Goal: Obtain resource: Download file/media

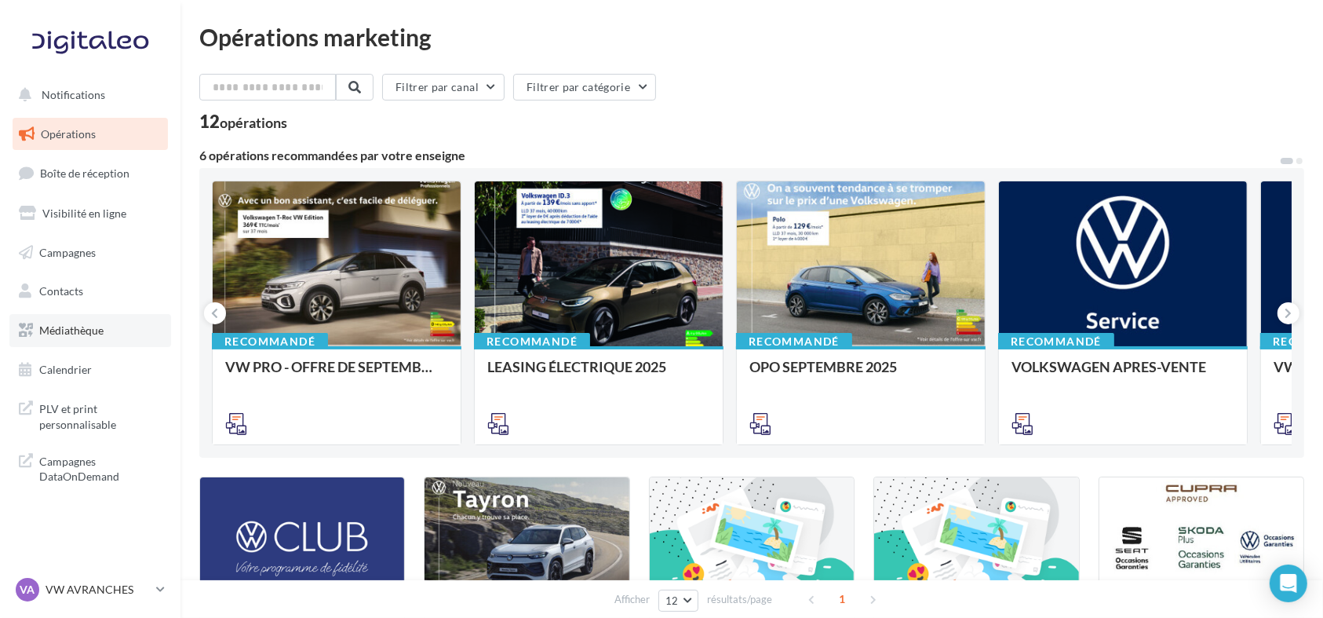
click at [75, 320] on link "Médiathèque" at bounding box center [90, 330] width 162 height 33
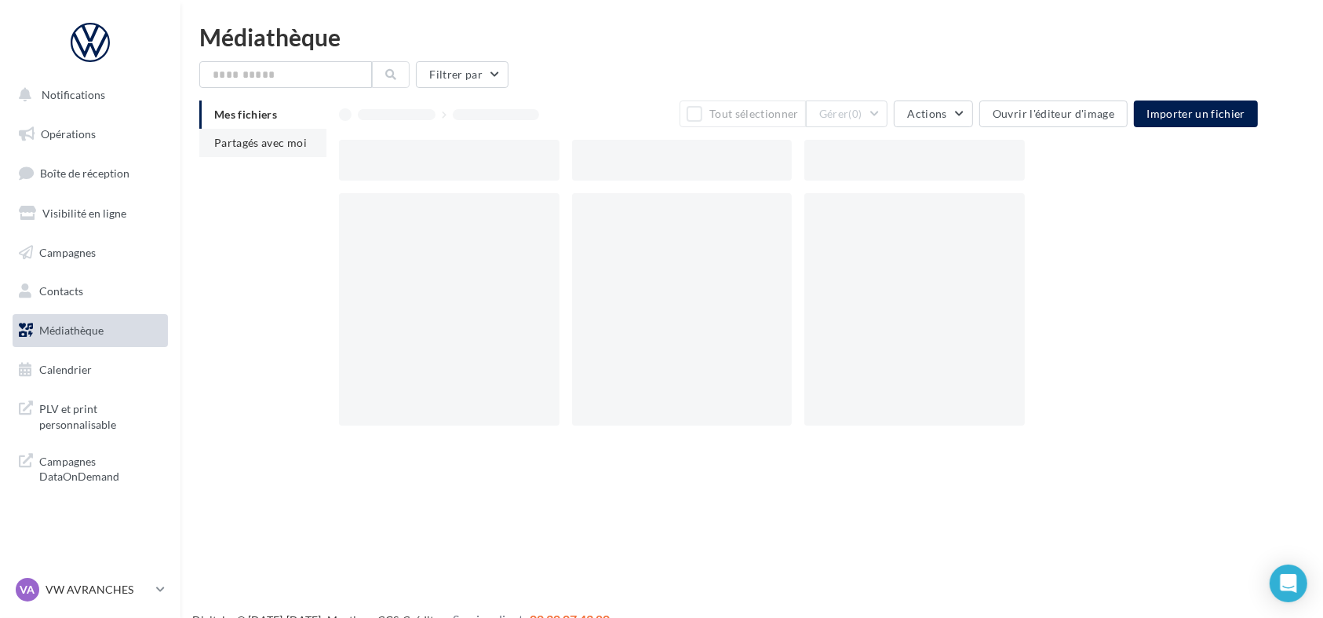
click at [298, 140] on span "Partagés avec moi" at bounding box center [260, 142] width 93 height 13
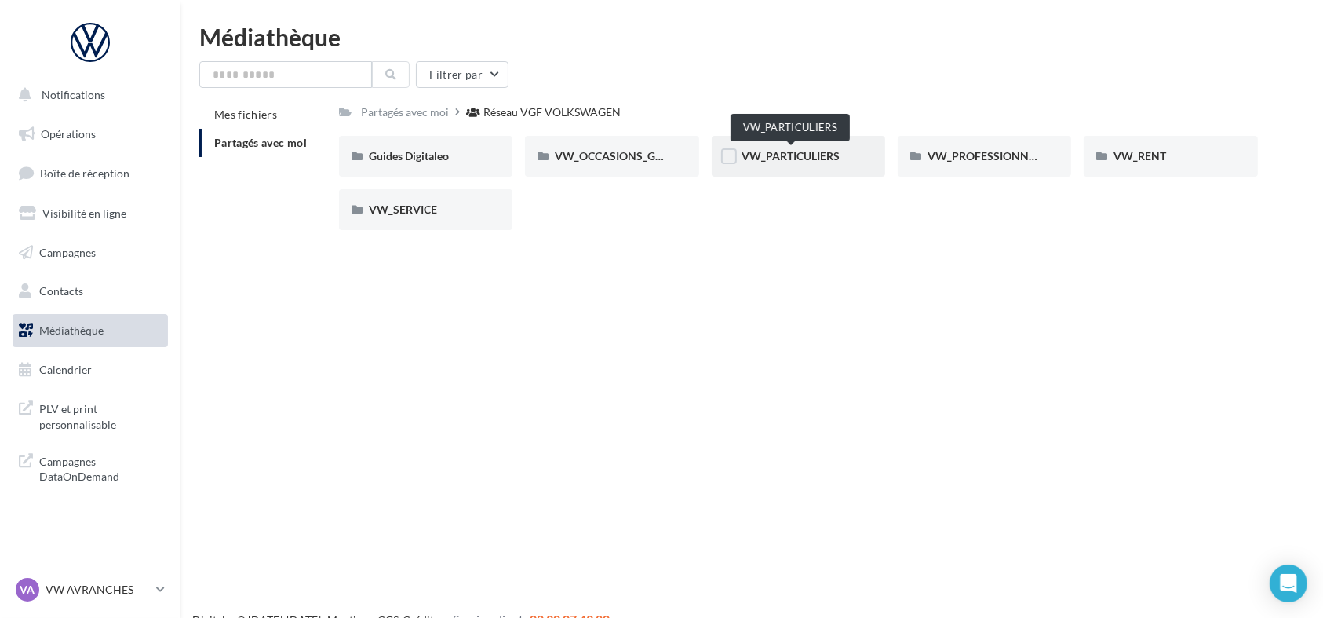
click at [772, 157] on span "VW_PARTICULIERS" at bounding box center [791, 155] width 98 height 13
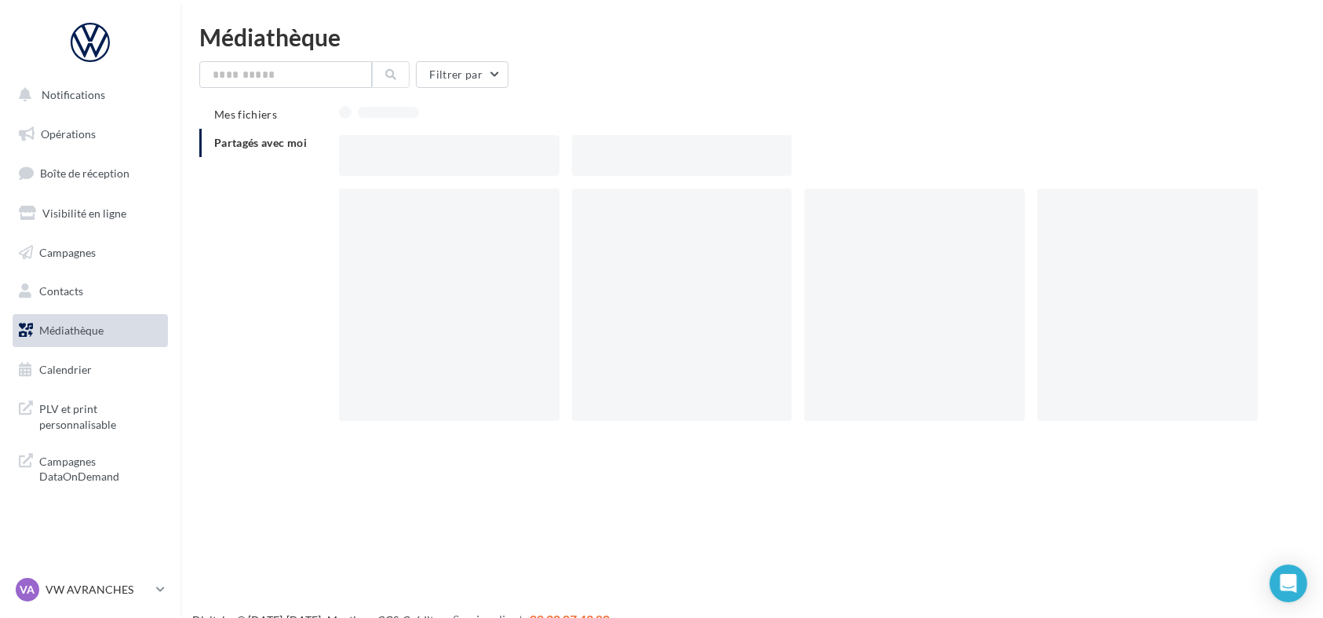
click at [772, 157] on div at bounding box center [682, 155] width 221 height 41
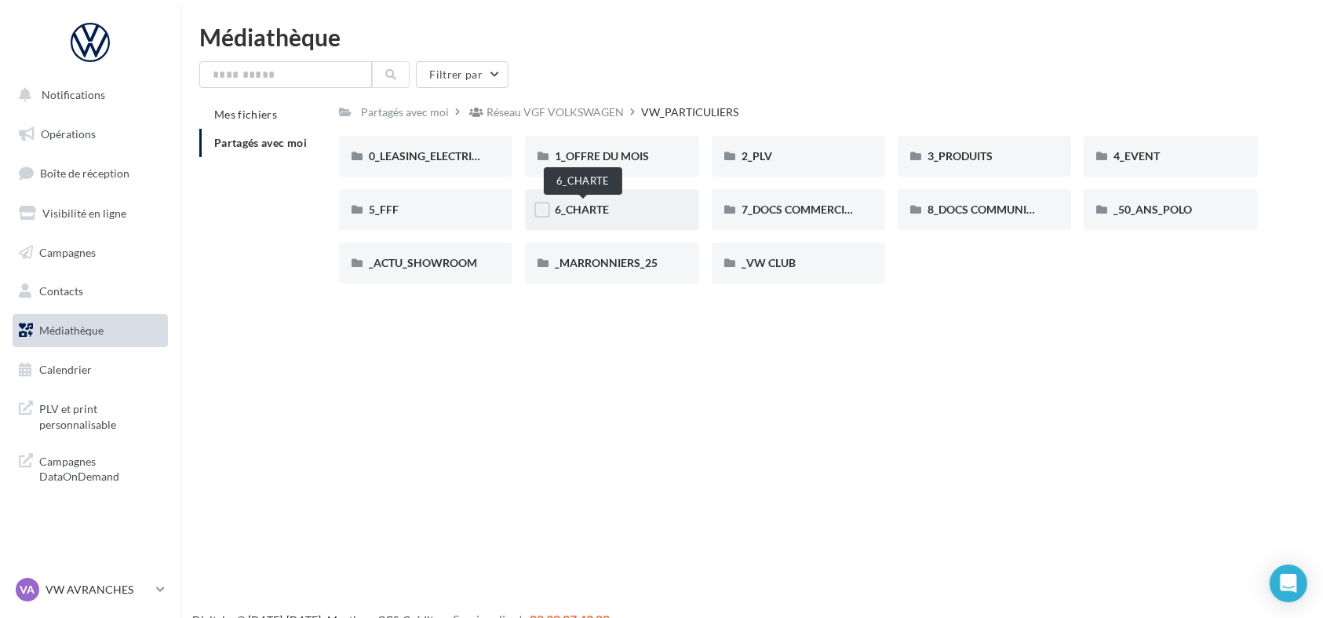
click at [598, 202] on span "6_CHARTE" at bounding box center [582, 208] width 54 height 13
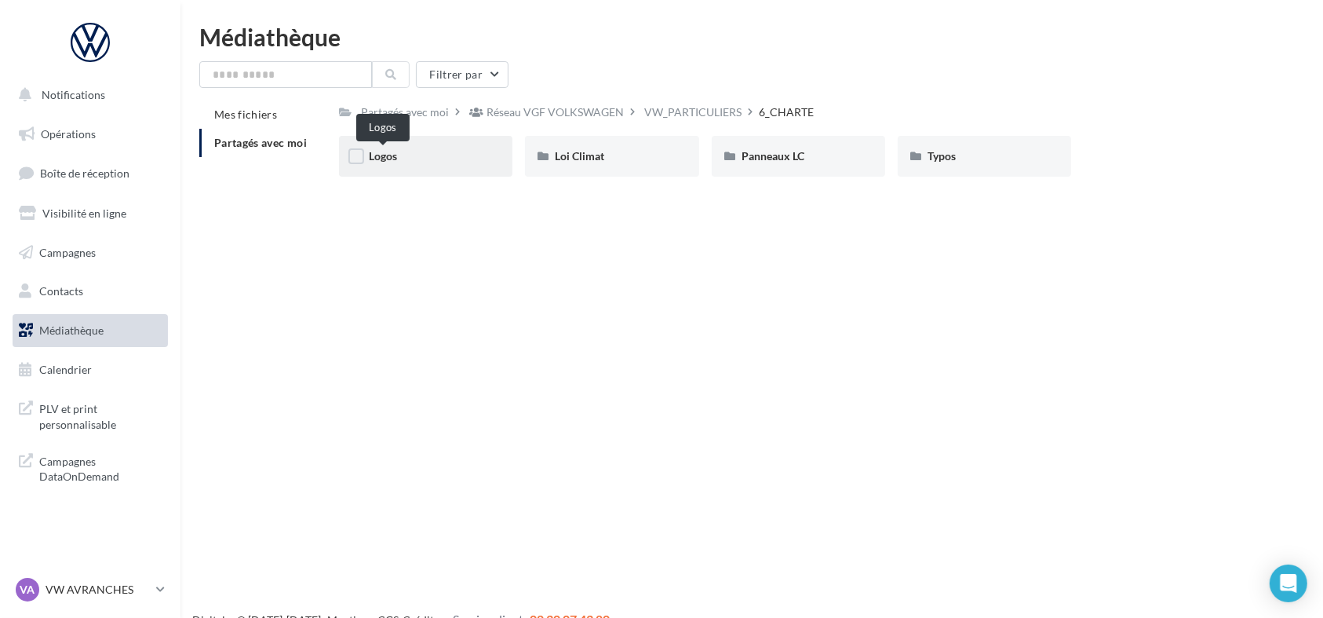
click at [386, 159] on span "Logos" at bounding box center [383, 155] width 28 height 13
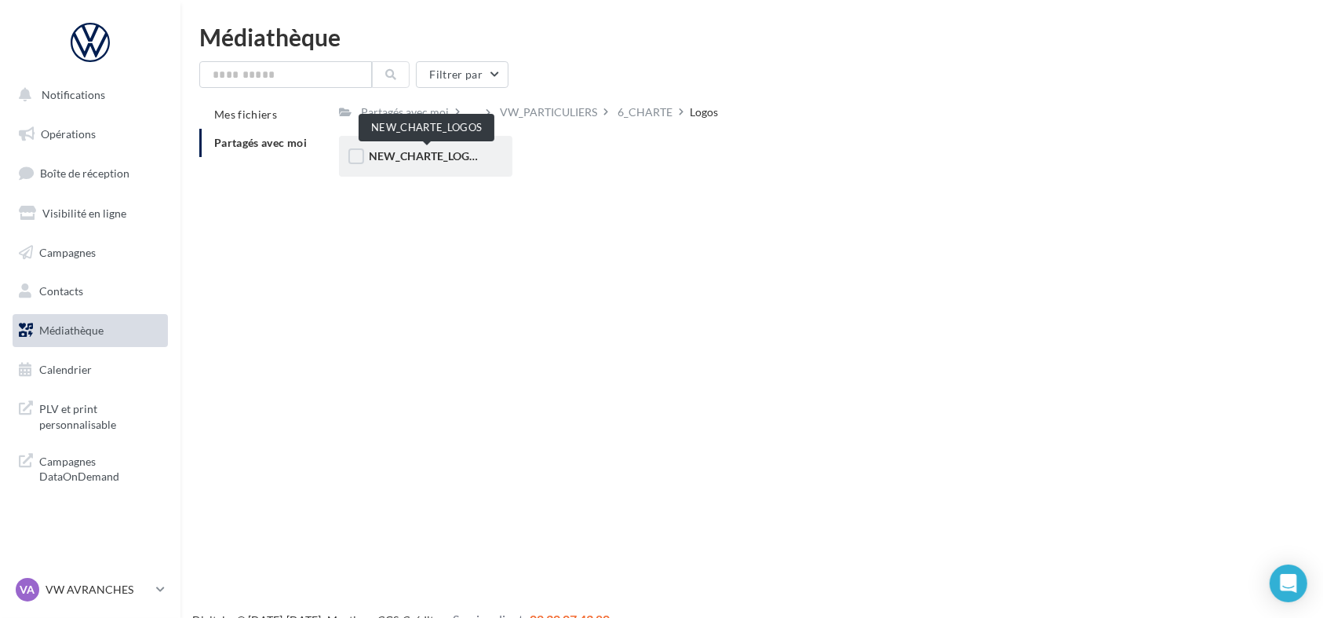
click at [389, 159] on span "NEW_CHARTE_LOGOS" at bounding box center [426, 155] width 115 height 13
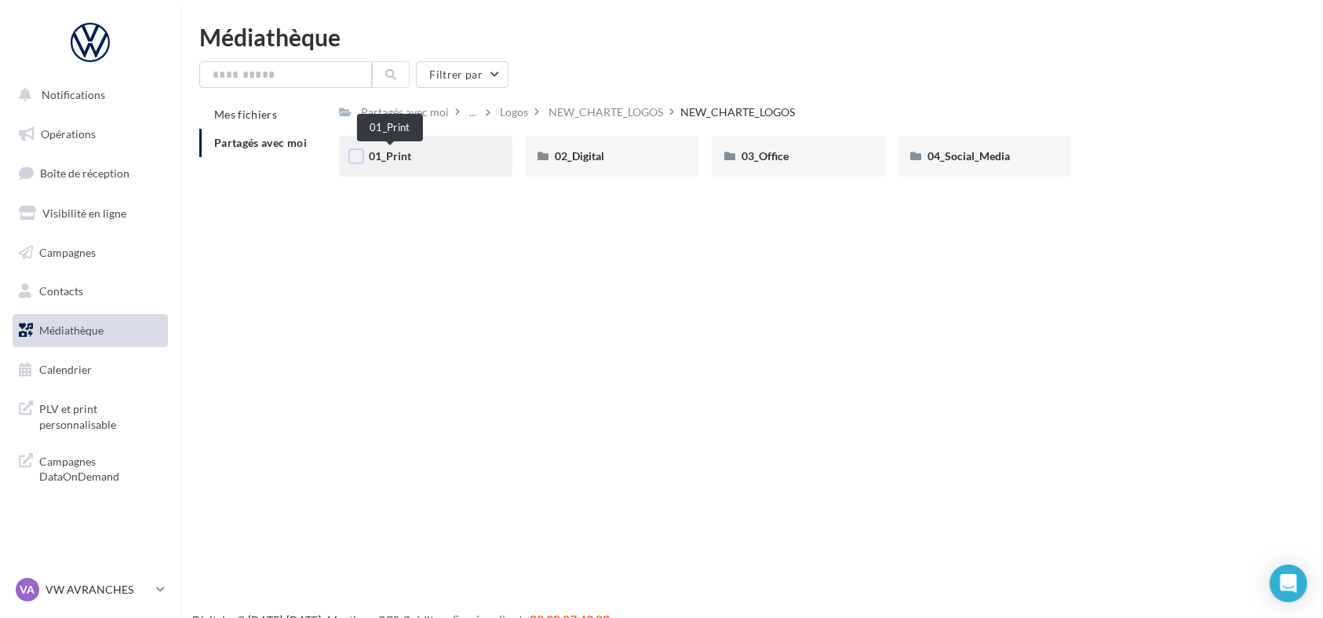
click at [399, 151] on span "01_Print" at bounding box center [390, 155] width 42 height 13
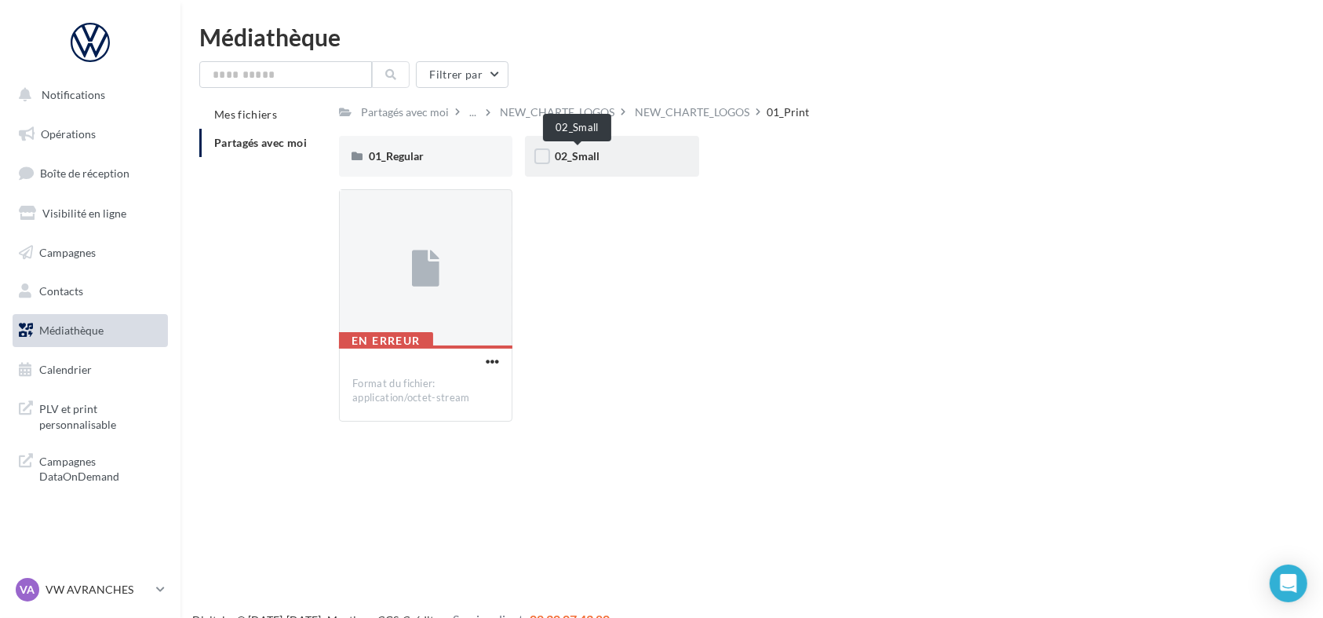
click at [589, 152] on span "02_Small" at bounding box center [577, 155] width 45 height 13
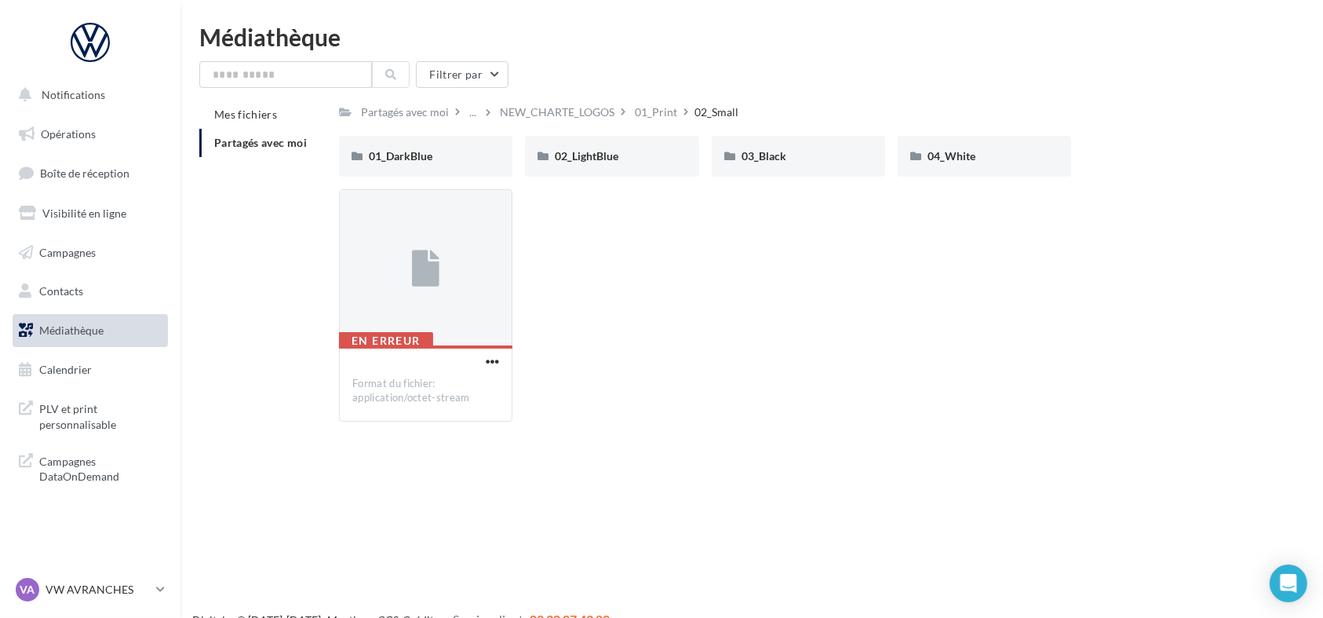
click at [71, 337] on link "Médiathèque" at bounding box center [90, 330] width 162 height 33
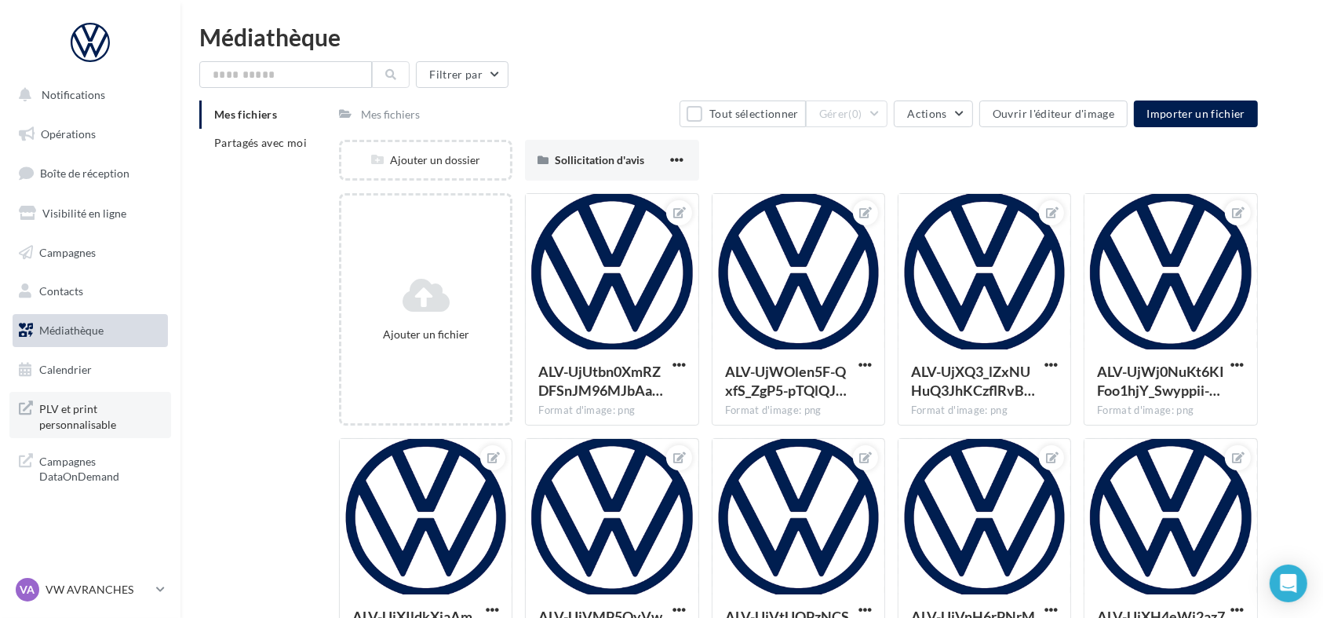
click at [80, 409] on span "PLV et print personnalisable" at bounding box center [100, 415] width 122 height 34
click at [38, 334] on link "Médiathèque" at bounding box center [90, 330] width 162 height 33
click at [240, 138] on span "Partagés avec moi" at bounding box center [260, 142] width 93 height 13
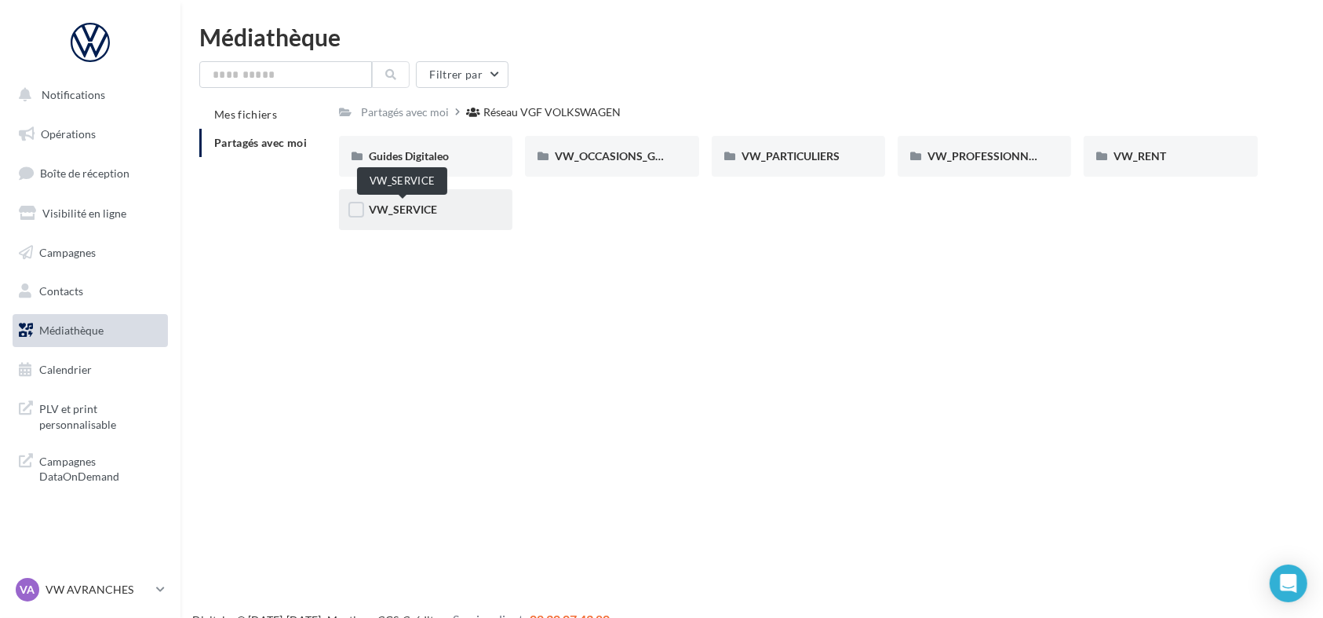
click at [420, 212] on span "VW_SERVICE" at bounding box center [403, 208] width 68 height 13
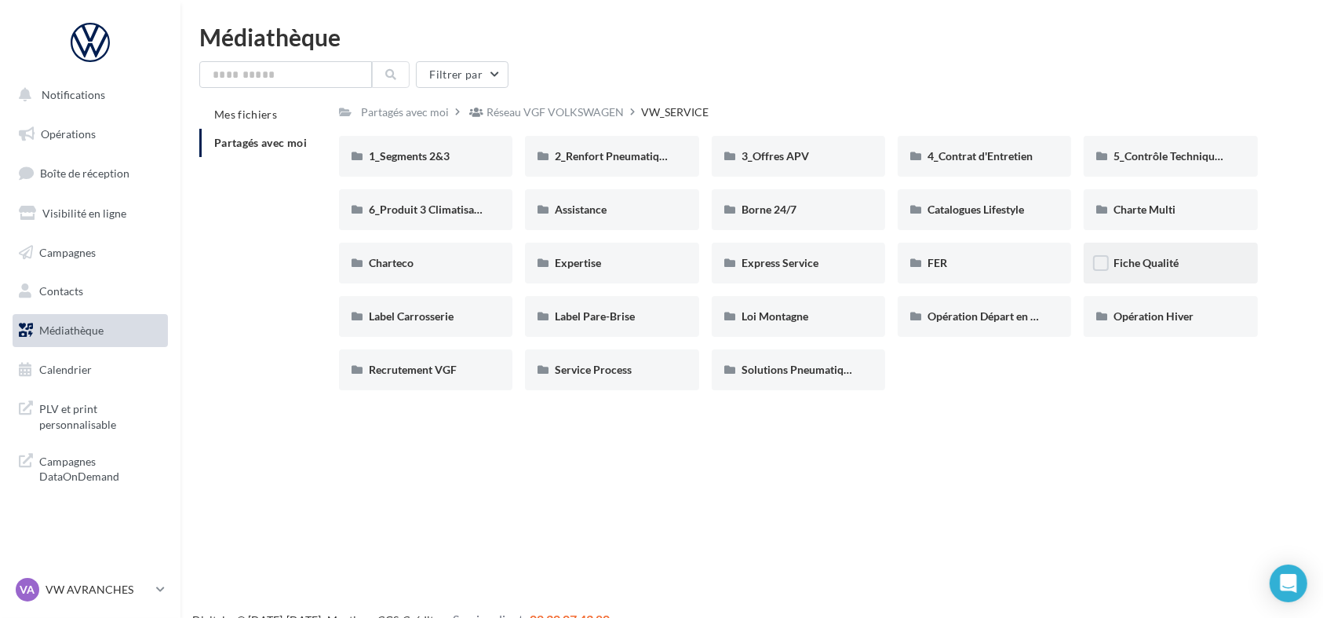
click at [1140, 251] on div "Fiche Qualité" at bounding box center [1170, 263] width 173 height 41
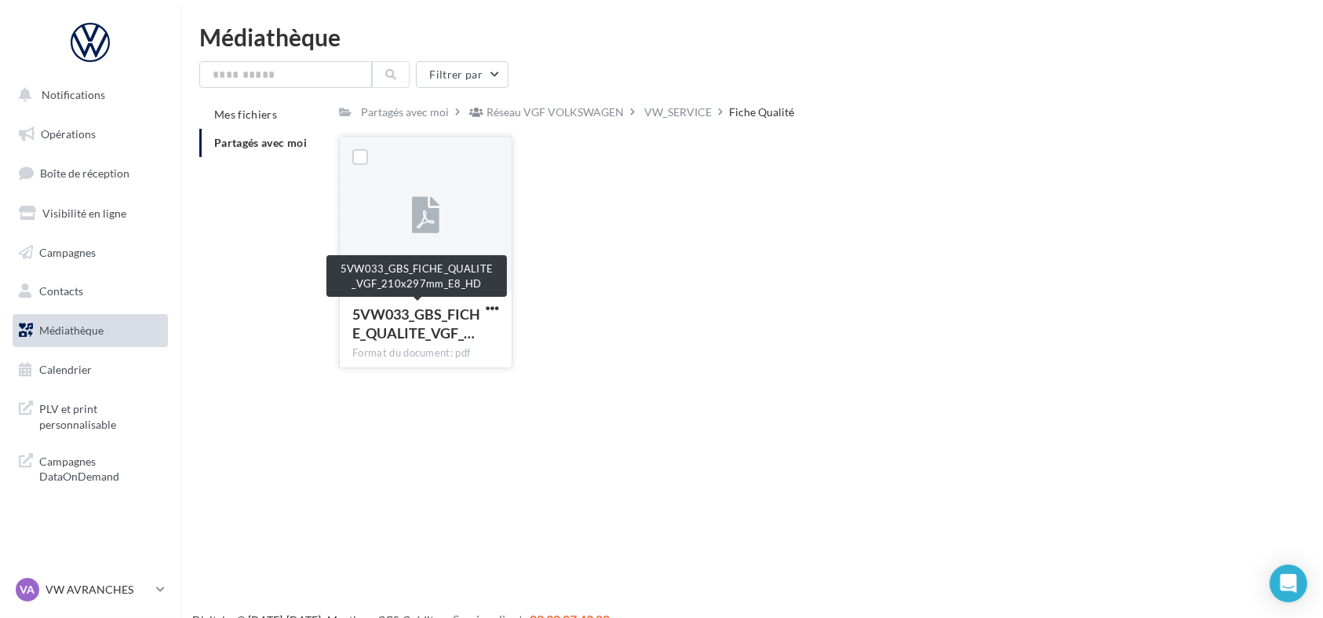
click at [443, 308] on span "5VW033_GBS_FICHE_QUALITE_VGF_…" at bounding box center [416, 323] width 128 height 36
click at [487, 301] on span "button" at bounding box center [492, 307] width 13 height 13
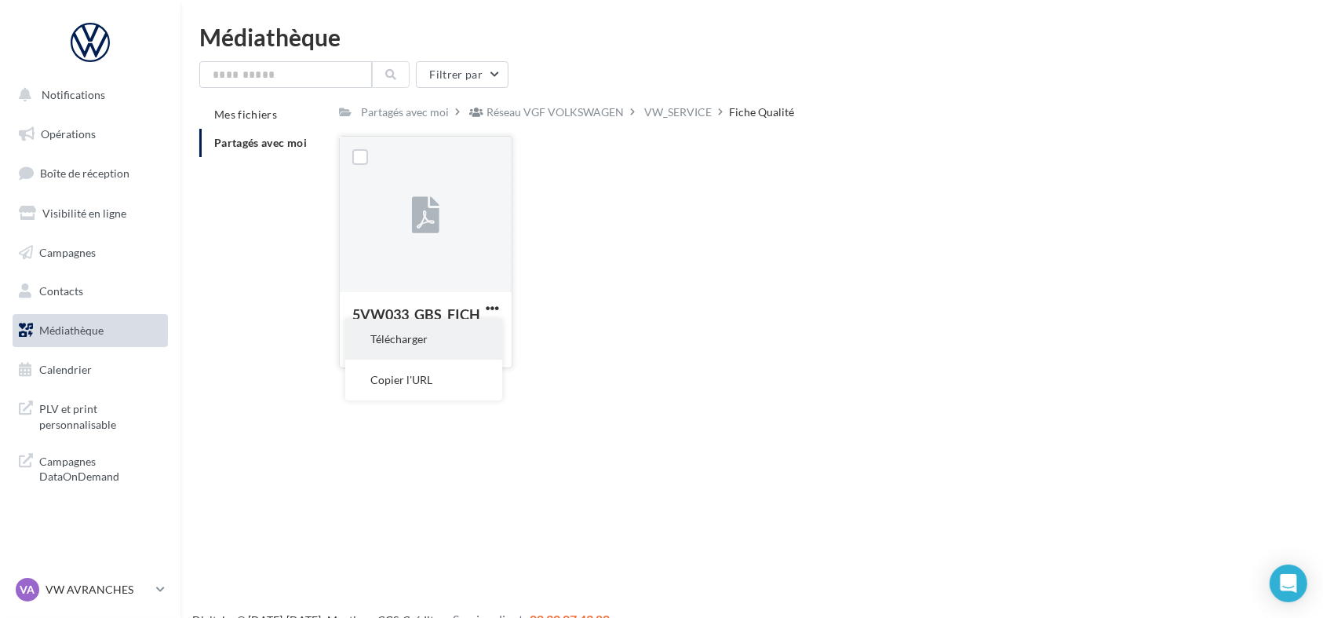
click at [471, 342] on button "Télécharger" at bounding box center [423, 339] width 157 height 41
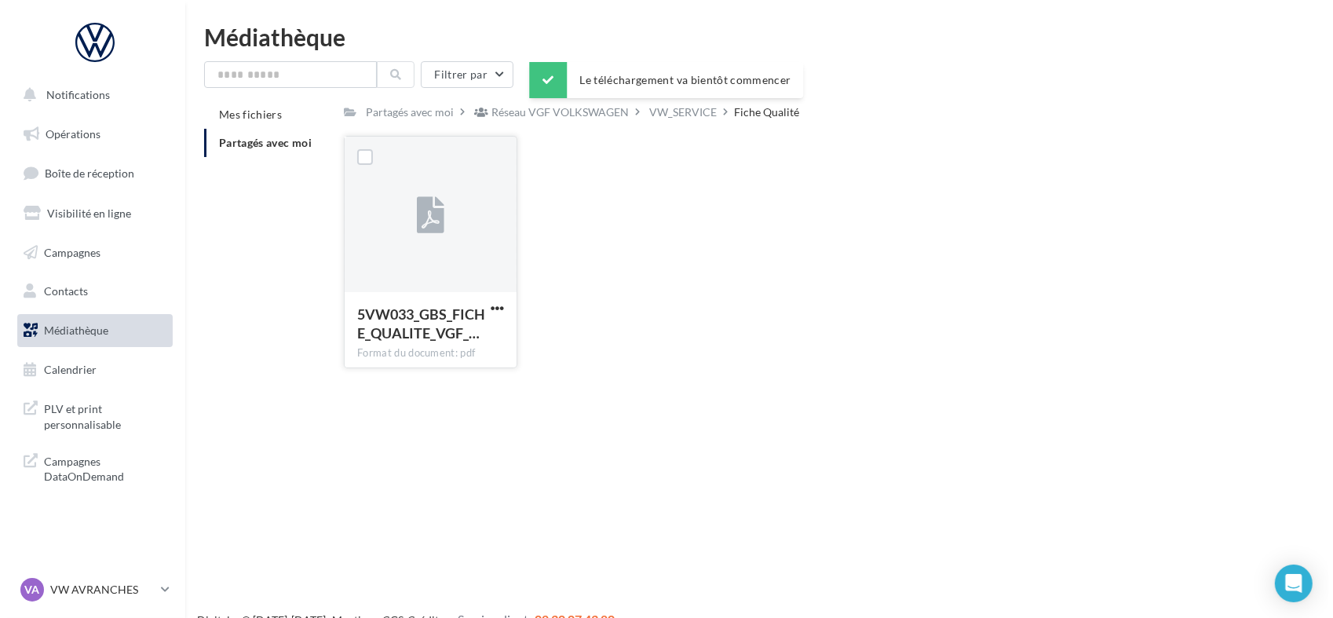
scroll to position [25, 0]
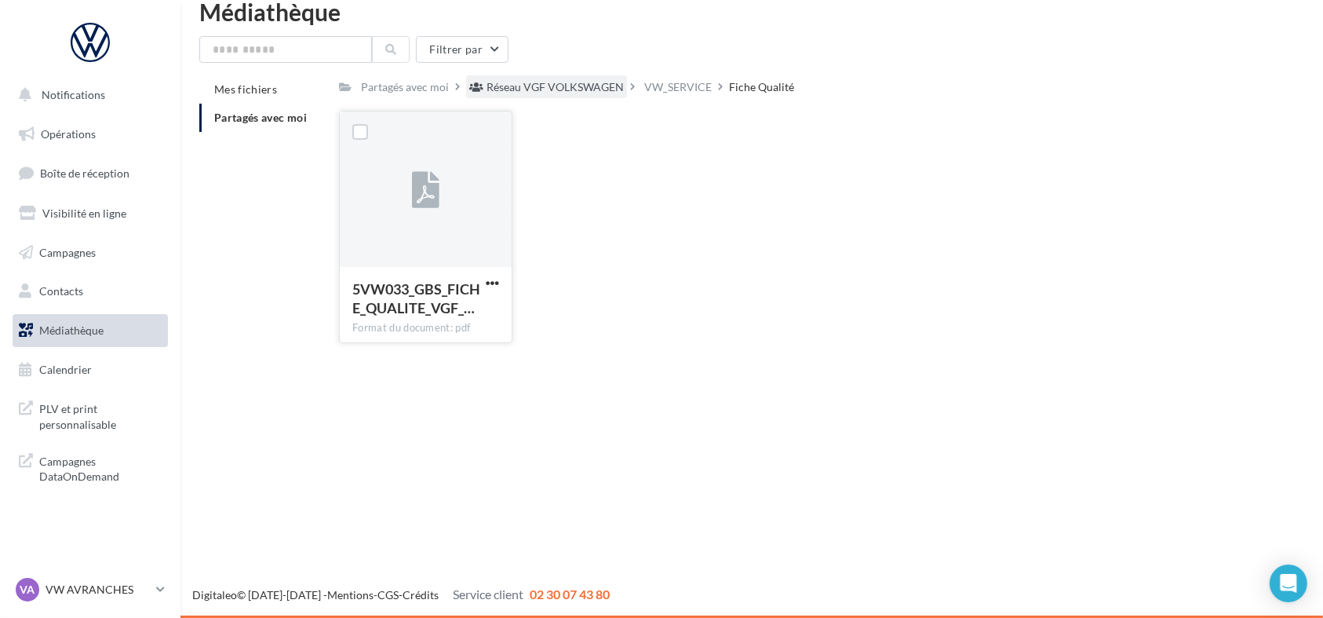
click at [556, 90] on div "Réseau VGF VOLKSWAGEN" at bounding box center [555, 87] width 137 height 16
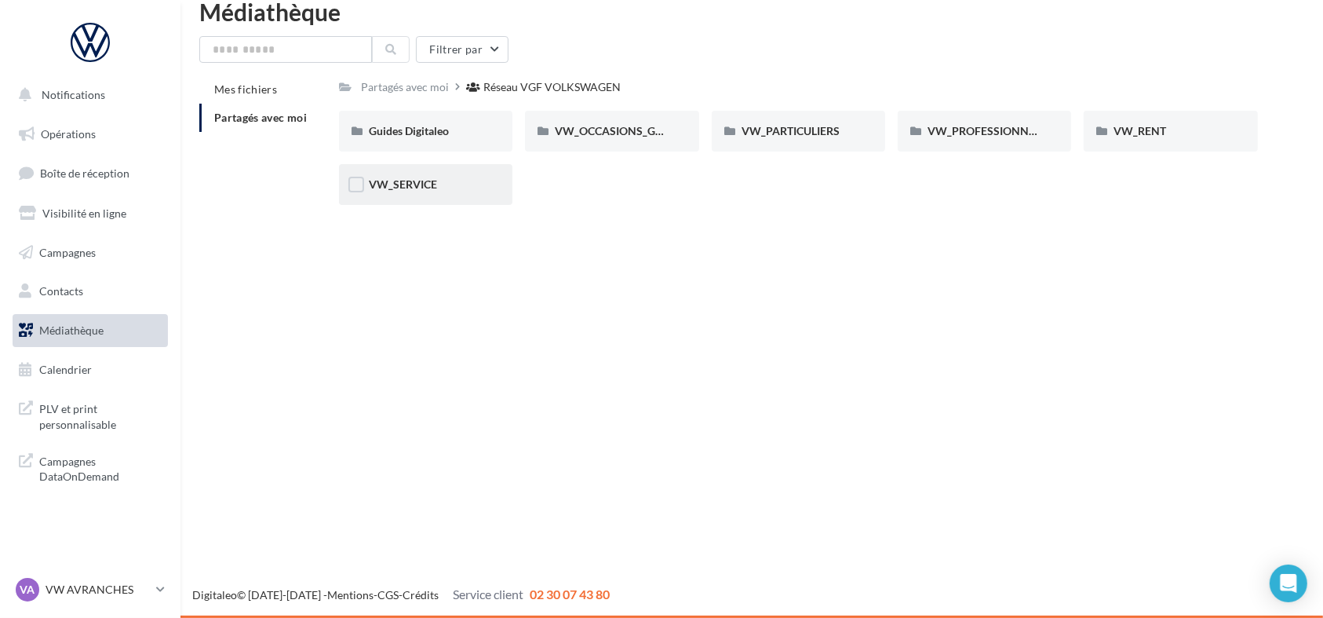
click at [395, 171] on div "VW_SERVICE" at bounding box center [425, 184] width 173 height 41
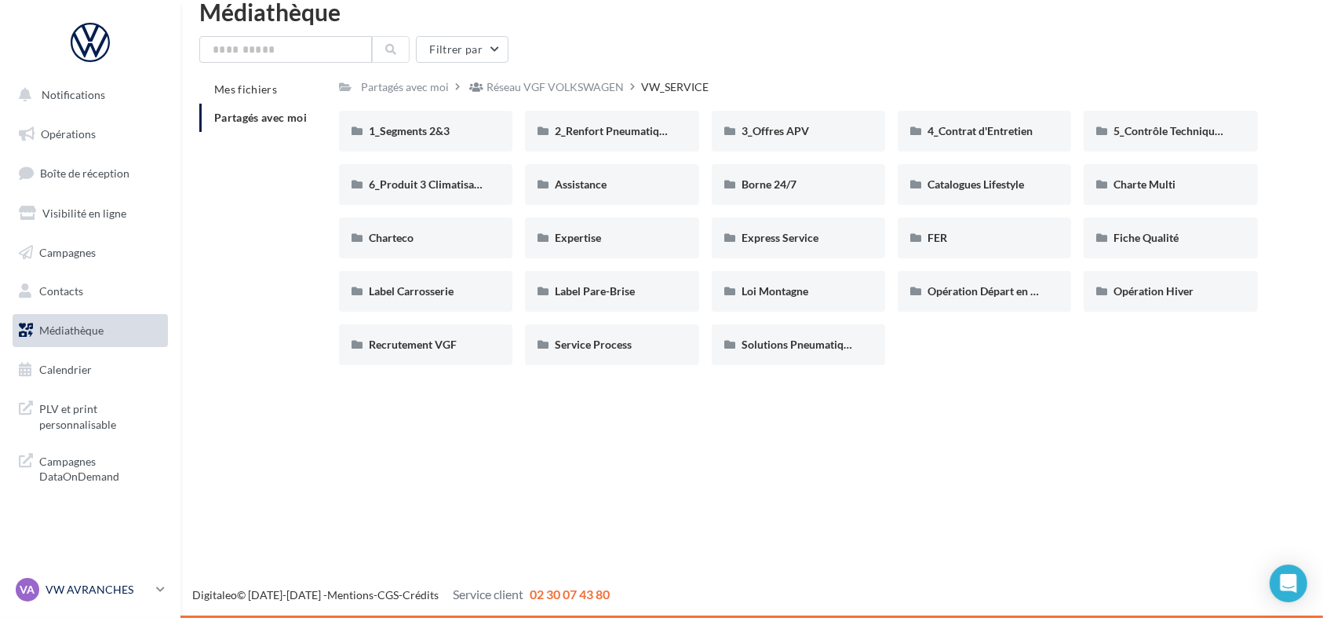
click at [53, 589] on p "VW AVRANCHES" at bounding box center [98, 590] width 104 height 16
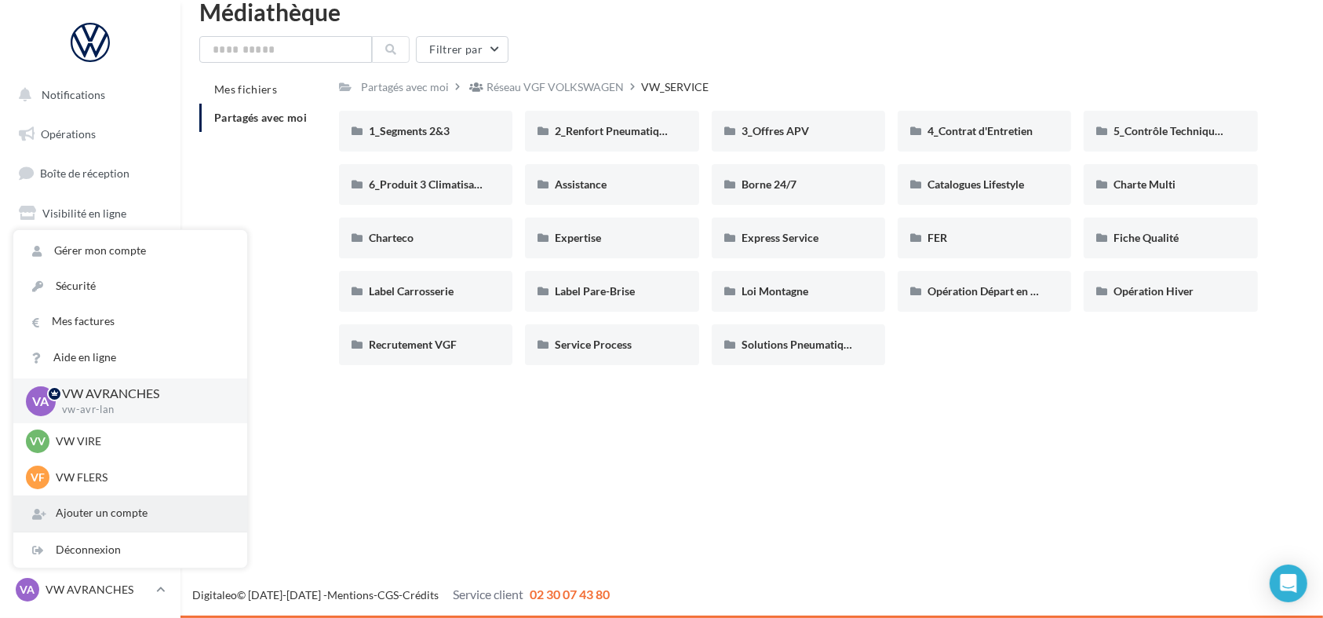
click at [88, 530] on div "Ajouter un compte" at bounding box center [130, 512] width 234 height 35
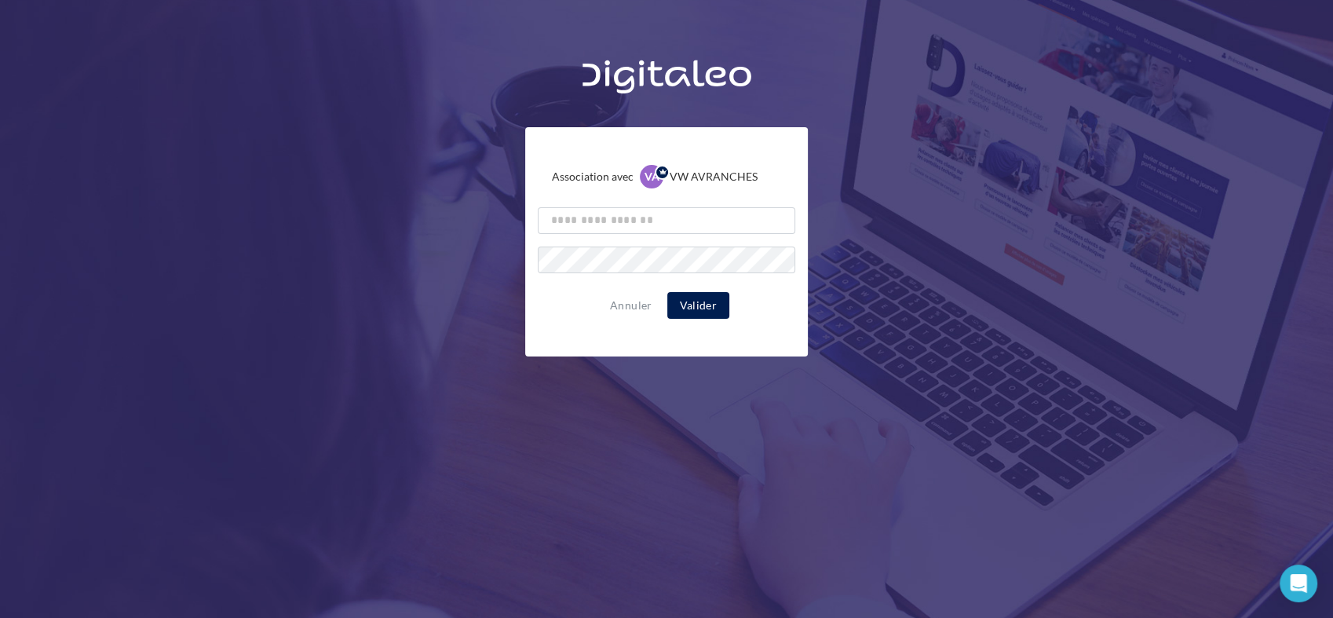
click at [82, 541] on div "Association avec VA VW AVRANCHES vw-avr-lan Annuler Valider" at bounding box center [666, 359] width 1333 height 618
